Goal: Task Accomplishment & Management: Use online tool/utility

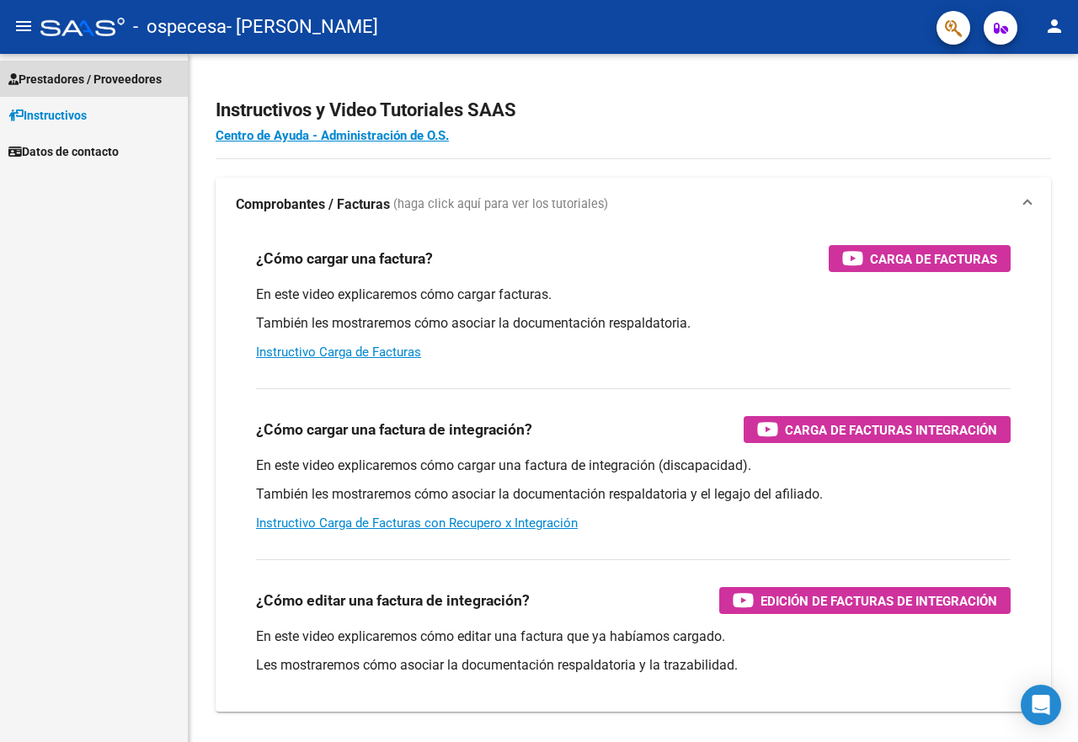
click at [104, 79] on span "Prestadores / Proveedores" at bounding box center [84, 79] width 153 height 19
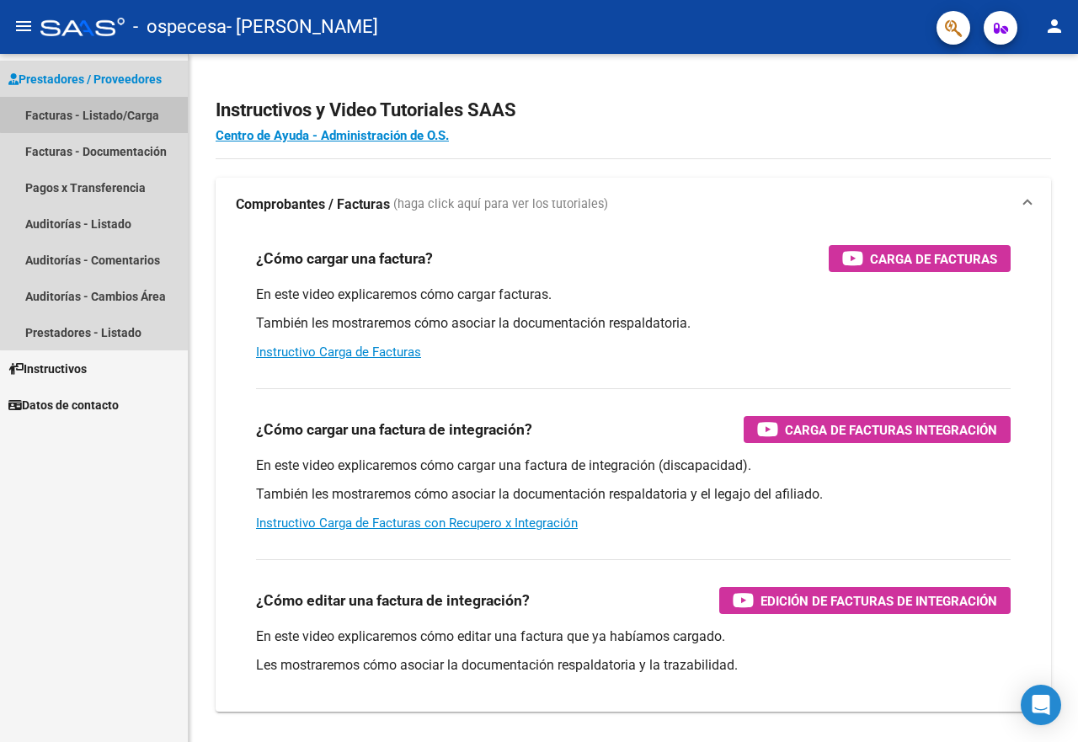
click at [104, 106] on link "Facturas - Listado/Carga" at bounding box center [94, 115] width 188 height 36
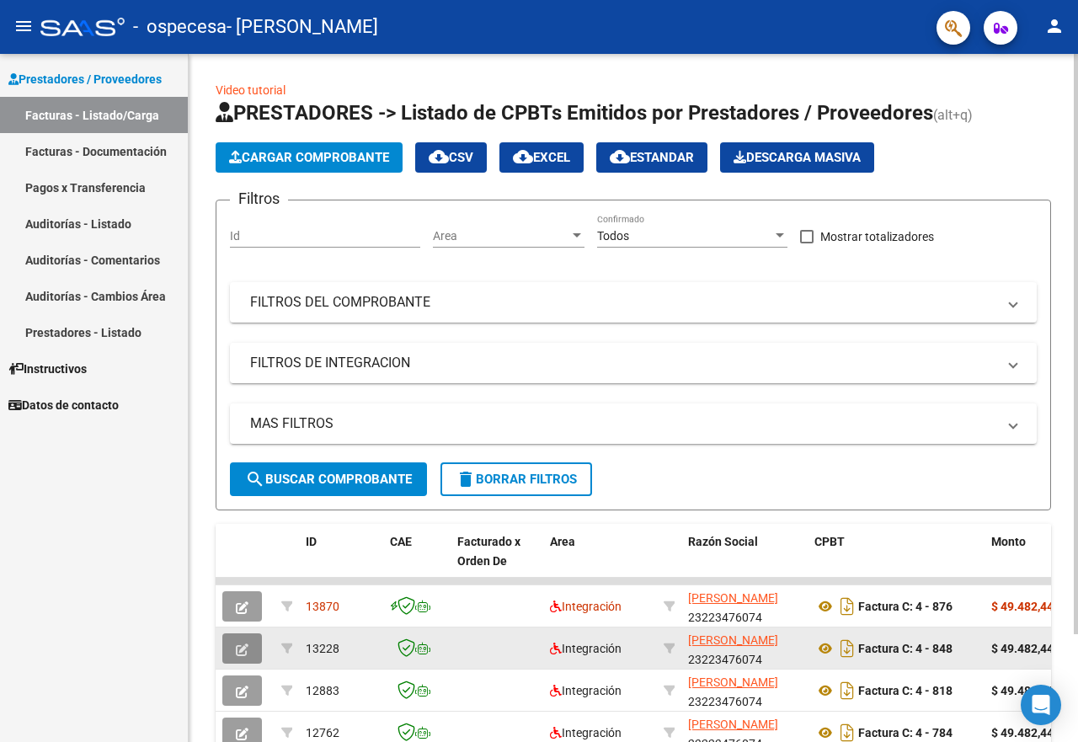
click at [243, 650] on icon "button" at bounding box center [242, 649] width 13 height 13
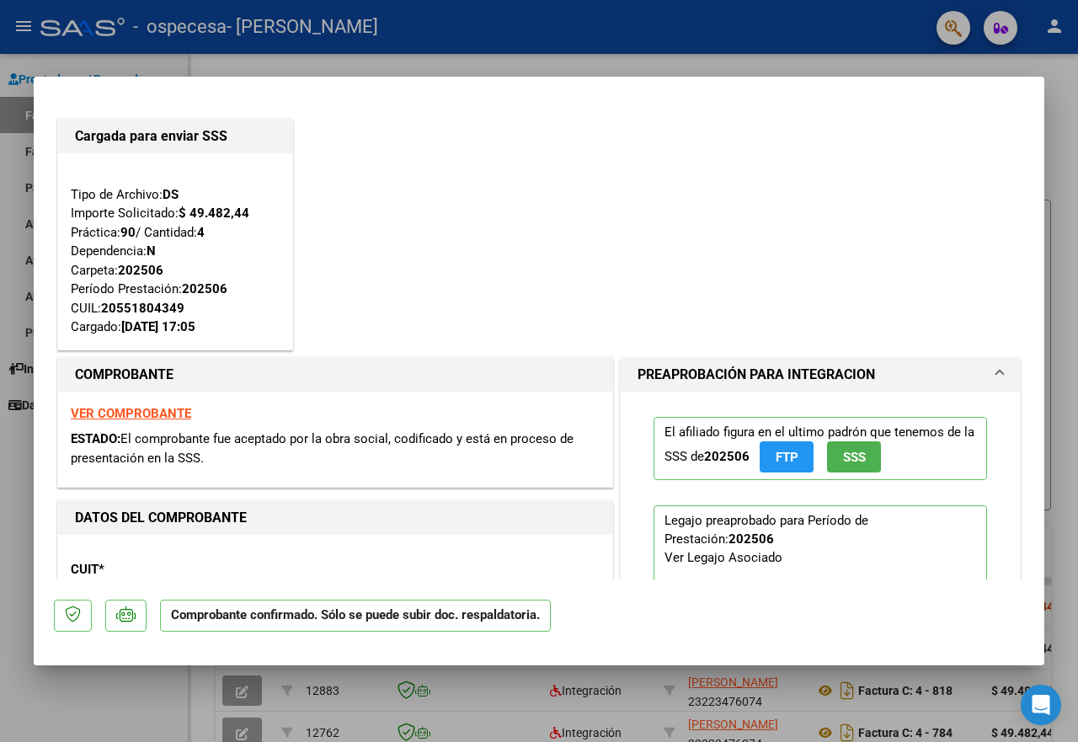
click at [277, 56] on div at bounding box center [539, 371] width 1078 height 742
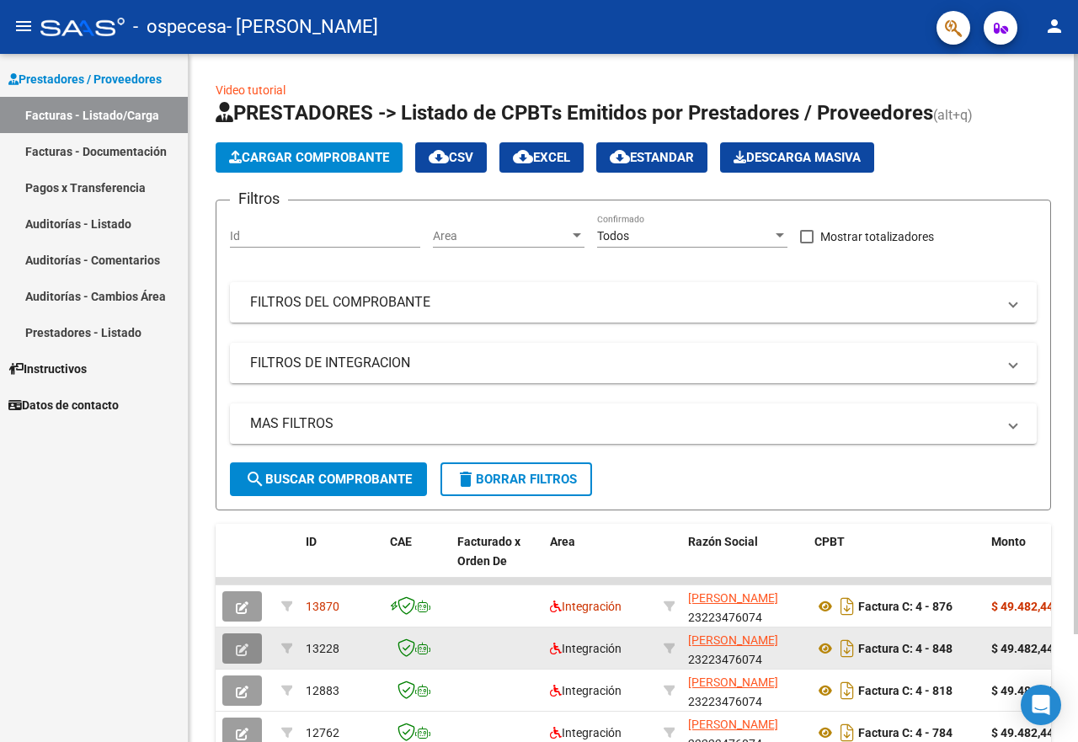
click at [243, 654] on icon "button" at bounding box center [242, 649] width 13 height 13
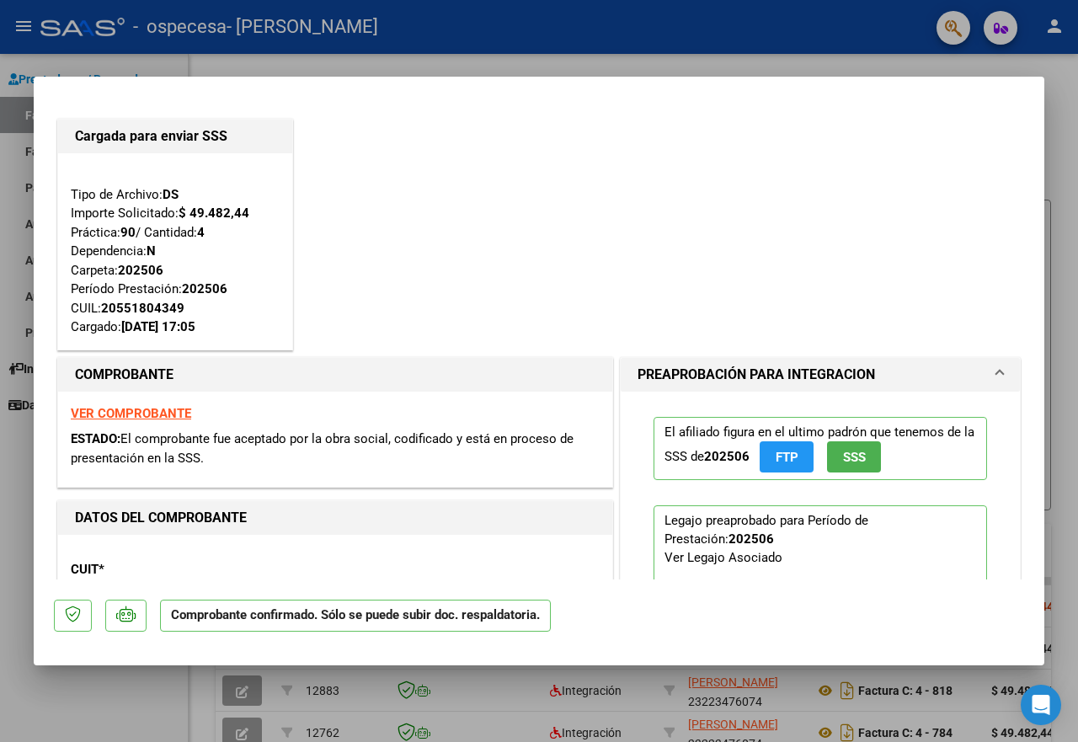
click at [497, 64] on div at bounding box center [539, 371] width 1078 height 742
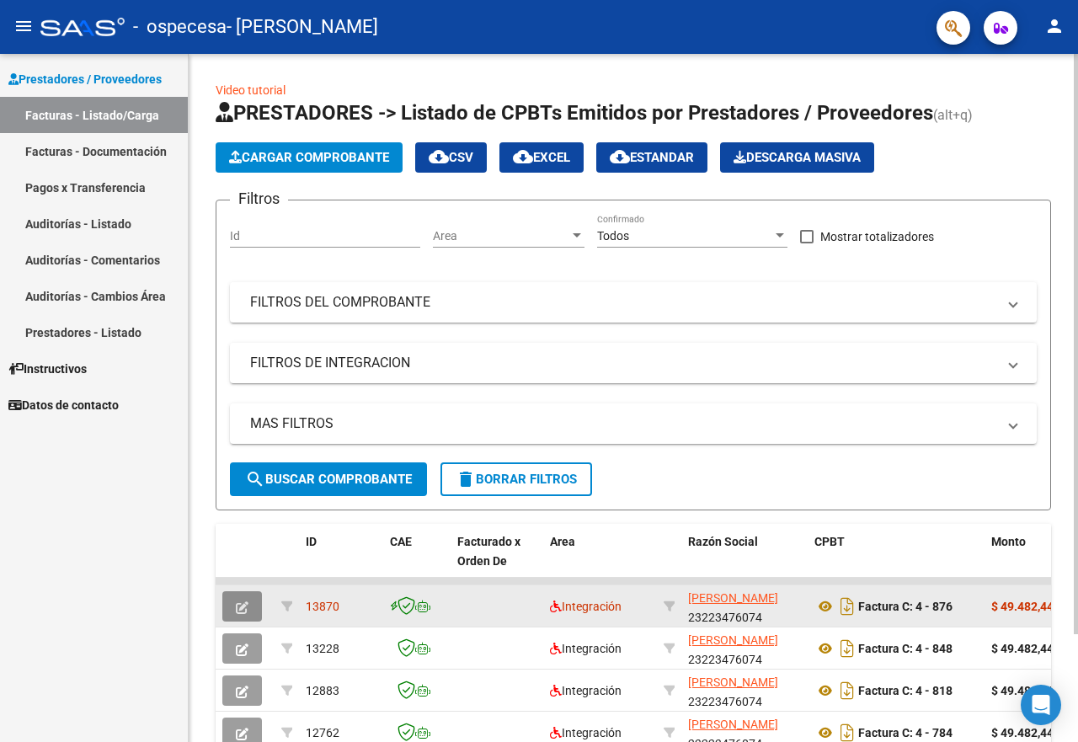
click at [244, 611] on icon "button" at bounding box center [242, 607] width 13 height 13
